Goal: Transaction & Acquisition: Purchase product/service

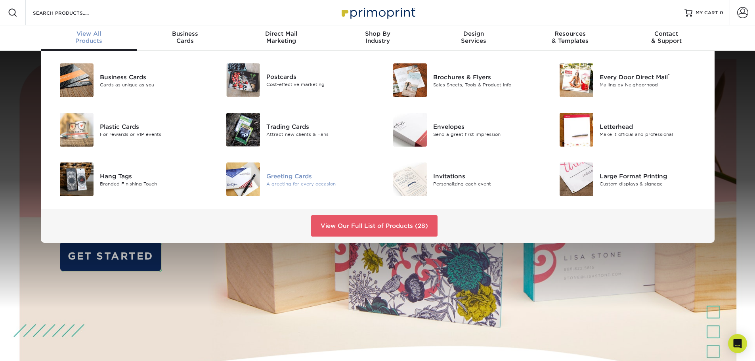
click at [242, 180] on img at bounding box center [243, 180] width 34 height 34
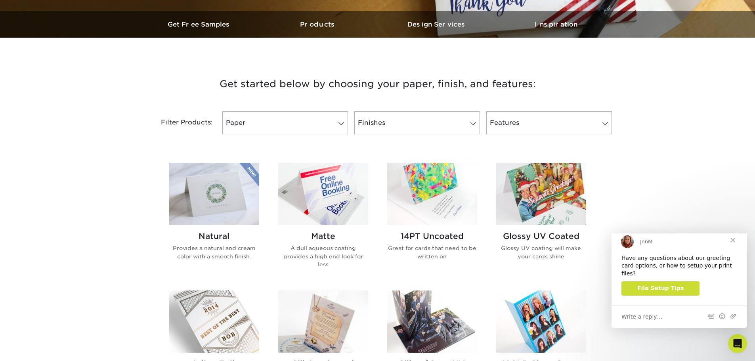
click at [347, 197] on img at bounding box center [323, 194] width 90 height 62
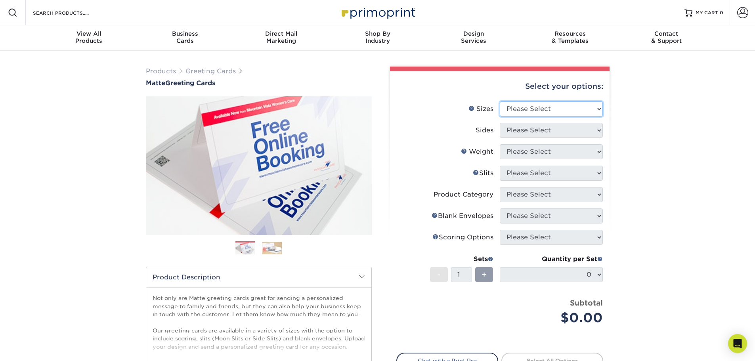
click at [540, 107] on select "Please Select 4.25" x 11" 5.5" x 8.5" 6" x 9" 6" x 12" 7" x 10" 8.5" x 11"" at bounding box center [551, 108] width 103 height 15
click at [542, 116] on select "Please Select 4.25" x 11" 5.5" x 8.5" 6" x 9" 6" x 12" 7" x 10" 8.5" x 11"" at bounding box center [551, 108] width 103 height 15
click at [526, 111] on select "Please Select 4.25" x 11" 5.5" x 8.5" 6" x 9" 6" x 12" 7" x 10" 8.5" x 11"" at bounding box center [551, 108] width 103 height 15
select select "4.25x11.00"
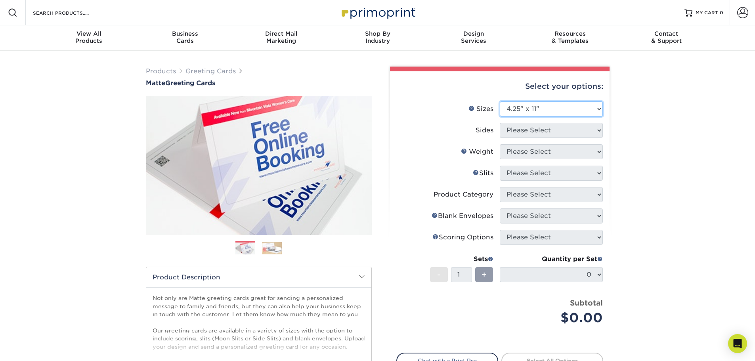
click at [500, 101] on select "Please Select 4.25" x 11" 5.5" x 8.5" 6" x 9" 6" x 12" 7" x 10" 8.5" x 11"" at bounding box center [551, 108] width 103 height 15
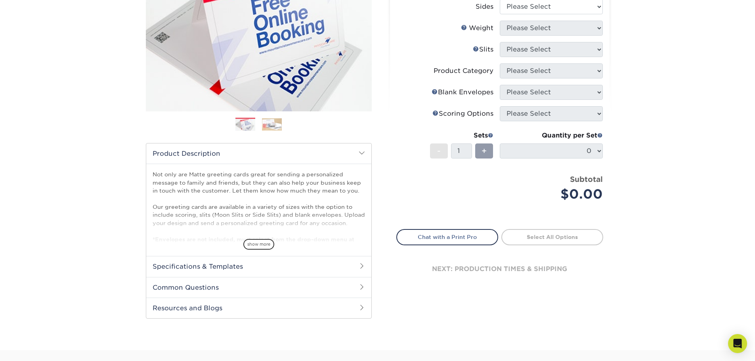
scroll to position [159, 0]
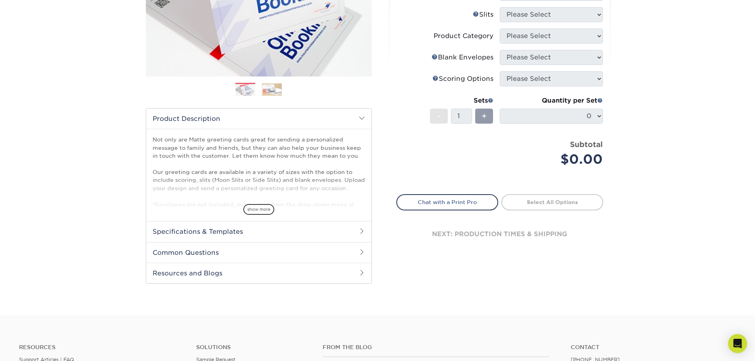
click at [270, 230] on h2 "Specifications & Templates" at bounding box center [258, 231] width 225 height 21
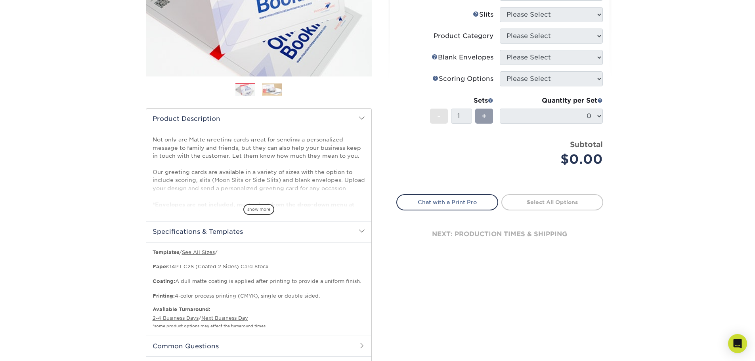
scroll to position [198, 0]
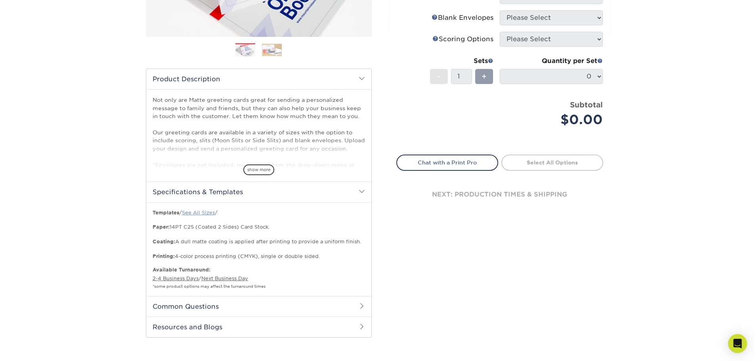
click at [201, 213] on link "See All Sizes" at bounding box center [198, 213] width 33 height 6
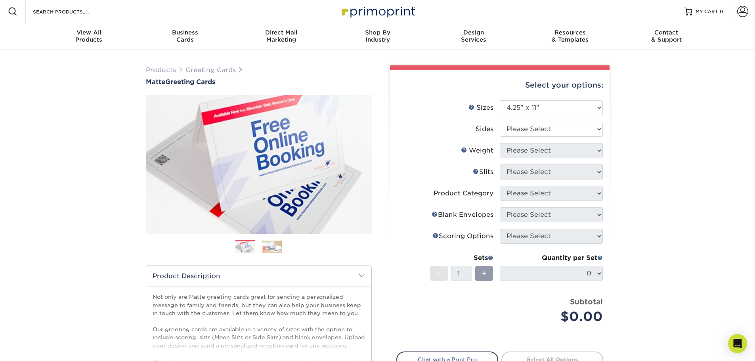
scroll to position [0, 0]
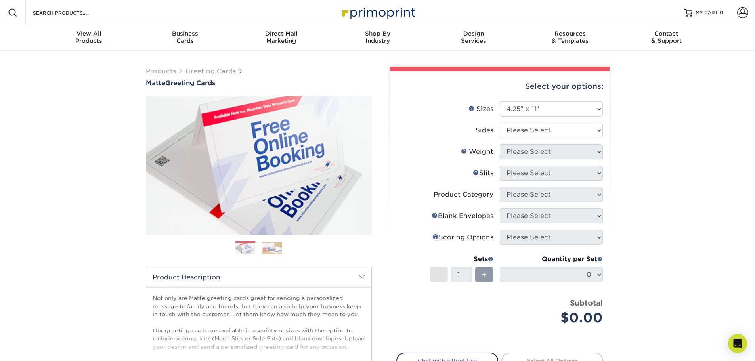
click at [275, 242] on img at bounding box center [272, 248] width 20 height 12
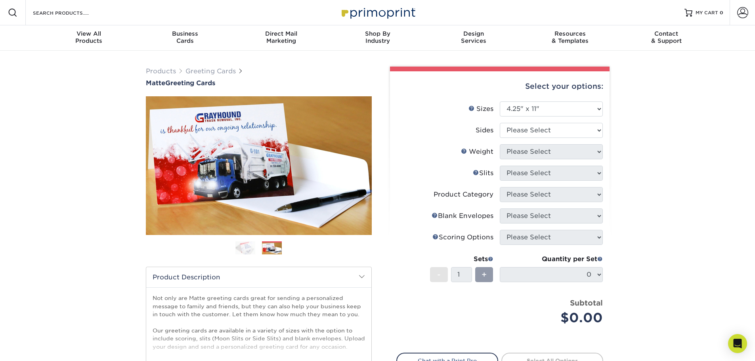
click at [66, 170] on div "Products Greeting Cards Matte Greeting Cards Previous Next show more /" at bounding box center [377, 309] width 755 height 517
click at [360, 165] on link "Next" at bounding box center [360, 166] width 16 height 16
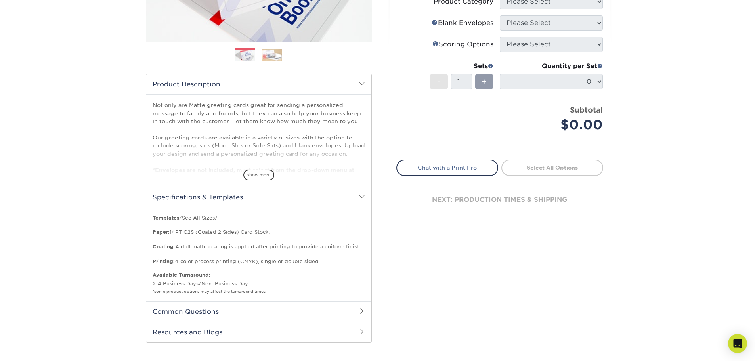
scroll to position [119, 0]
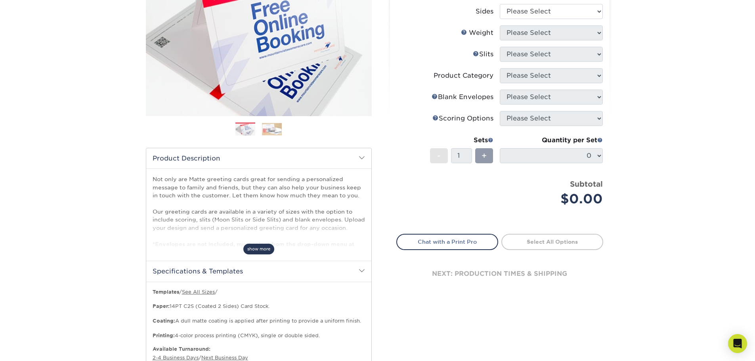
click at [271, 247] on span "show more" at bounding box center [258, 249] width 31 height 11
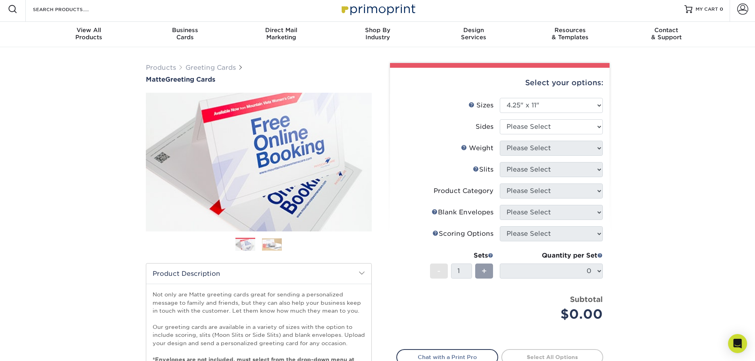
scroll to position [0, 0]
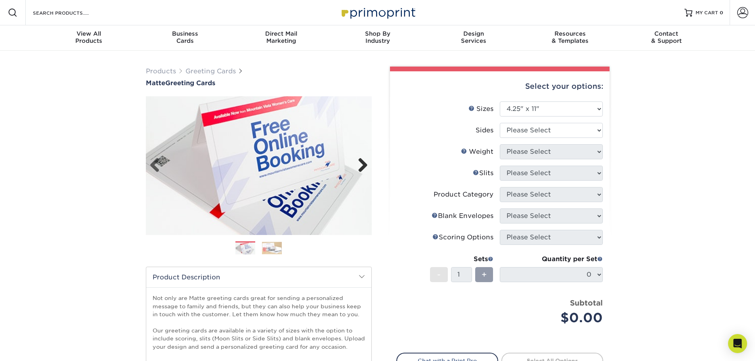
click at [365, 166] on link "Next" at bounding box center [360, 166] width 16 height 16
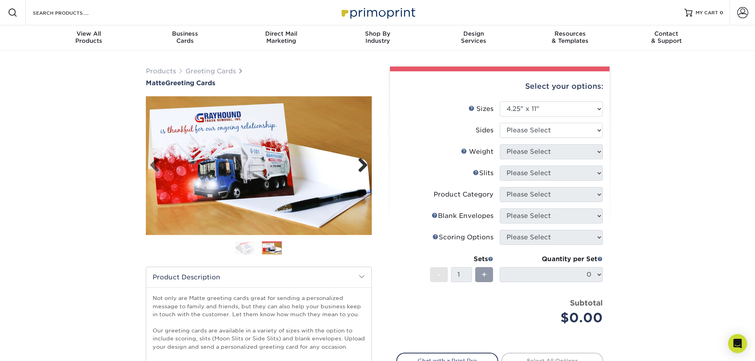
click at [365, 166] on link "Next" at bounding box center [360, 166] width 16 height 16
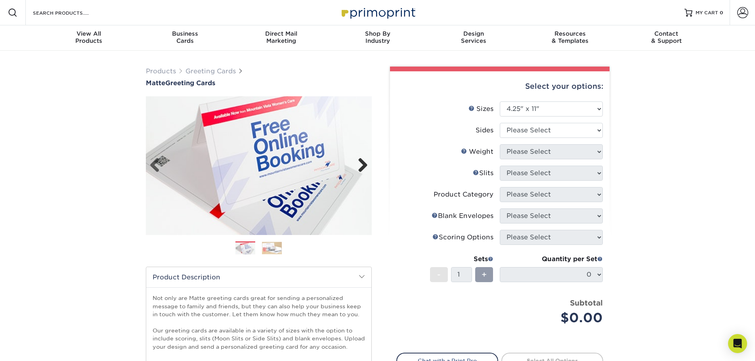
click at [365, 166] on link "Next" at bounding box center [360, 166] width 16 height 16
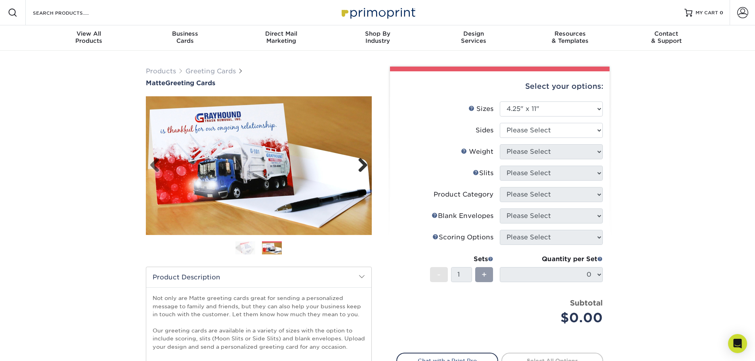
click at [365, 166] on link "Next" at bounding box center [360, 166] width 16 height 16
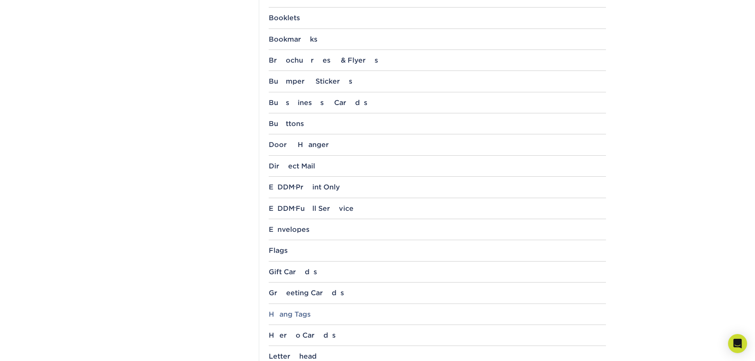
scroll to position [436, 0]
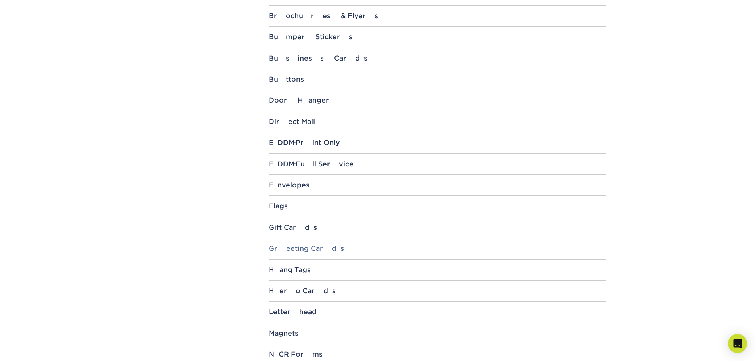
click at [303, 247] on div "Greeting Cards" at bounding box center [437, 249] width 337 height 8
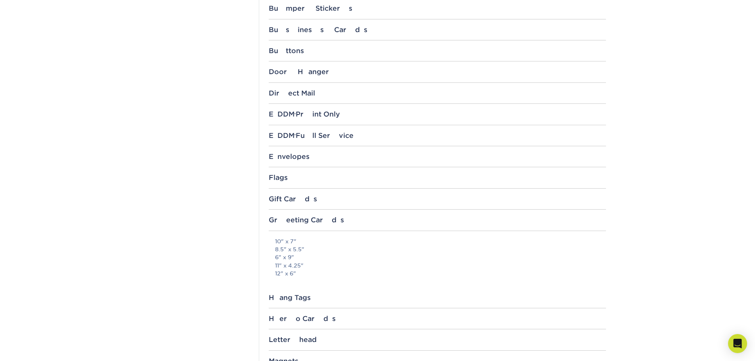
scroll to position [476, 0]
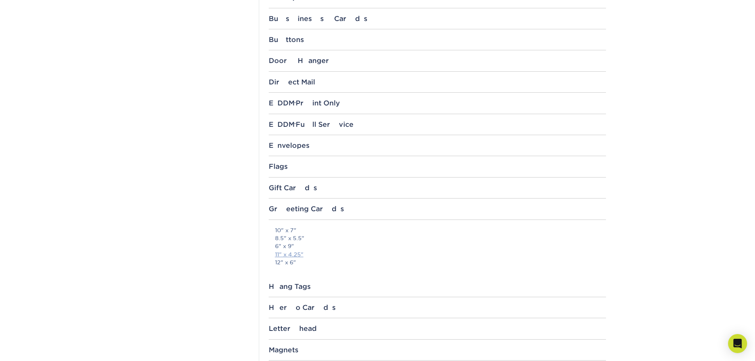
click at [297, 254] on link "11" x 4.25"" at bounding box center [289, 254] width 29 height 6
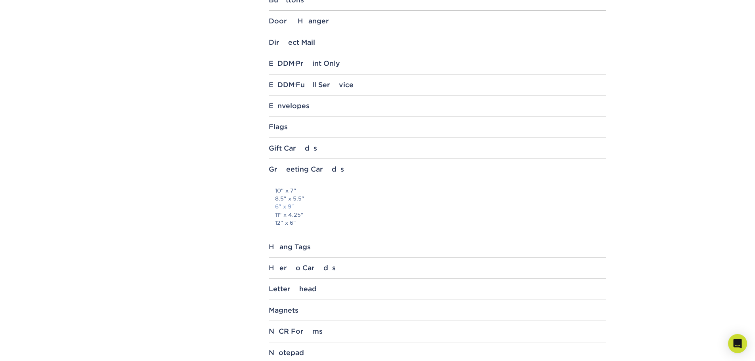
click at [283, 206] on link "6" x 9"" at bounding box center [284, 206] width 19 height 6
click at [75, 173] on section "Templates Instagram Facebook Twitter Templates Contact Custom Orders Sample Req…" at bounding box center [377, 84] width 755 height 1098
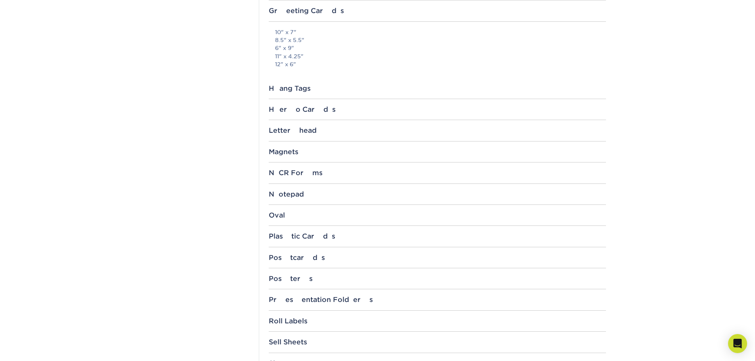
scroll to position [634, 0]
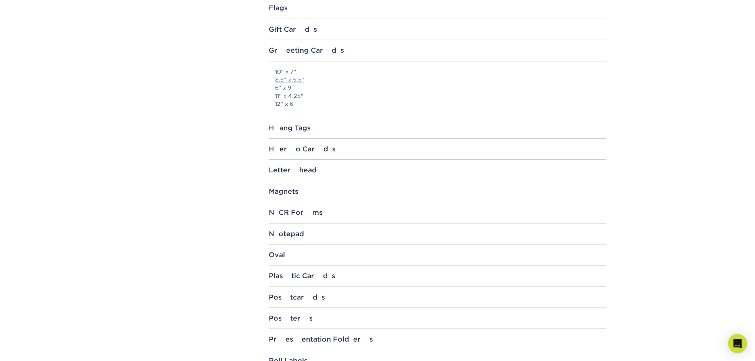
click at [300, 82] on link "8.5" x 5.5"" at bounding box center [289, 80] width 29 height 6
